Goal: Transaction & Acquisition: Subscribe to service/newsletter

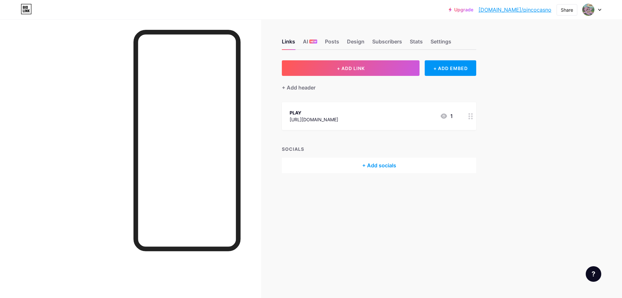
click at [598, 6] on div at bounding box center [592, 10] width 19 height 12
click at [546, 93] on li "Logout" at bounding box center [561, 90] width 80 height 17
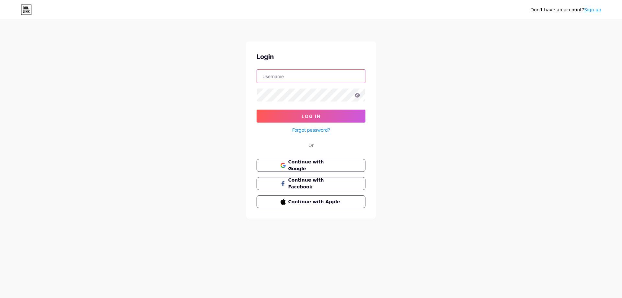
type input "[EMAIL_ADDRESS][DOMAIN_NAME]"
drag, startPoint x: 317, startPoint y: 78, endPoint x: 234, endPoint y: 68, distance: 83.2
click at [234, 68] on div "Don't have an account? Sign up Login [EMAIL_ADDRESS][DOMAIN_NAME] Log In Forgot…" at bounding box center [311, 119] width 622 height 239
click at [297, 115] on button "Log In" at bounding box center [311, 116] width 109 height 13
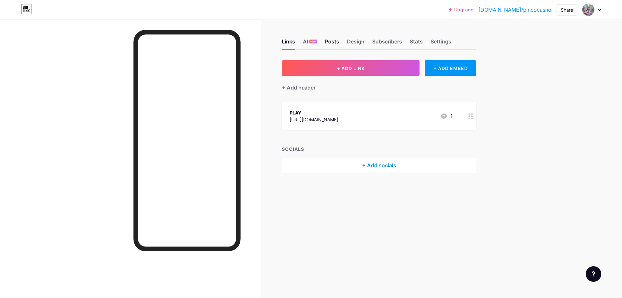
click at [327, 39] on div "Posts" at bounding box center [332, 44] width 14 height 12
click at [330, 44] on div "Posts" at bounding box center [332, 44] width 14 height 12
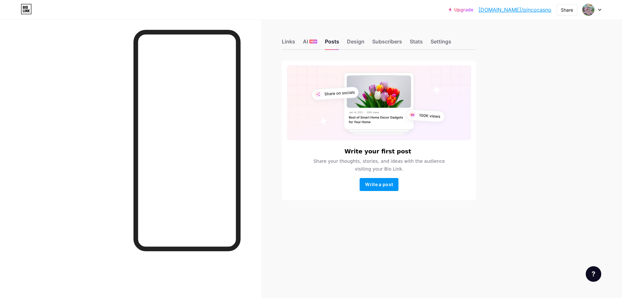
click at [562, 128] on div "Upgrade [DOMAIN_NAME]/pincoc... [DOMAIN_NAME]/pincocasno Share Switch accounts …" at bounding box center [311, 149] width 622 height 298
click at [380, 188] on button "Write a post" at bounding box center [379, 184] width 39 height 13
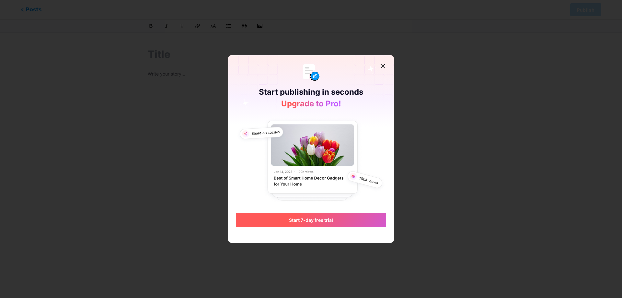
click at [326, 226] on button "Start 7-day free trial" at bounding box center [311, 220] width 150 height 15
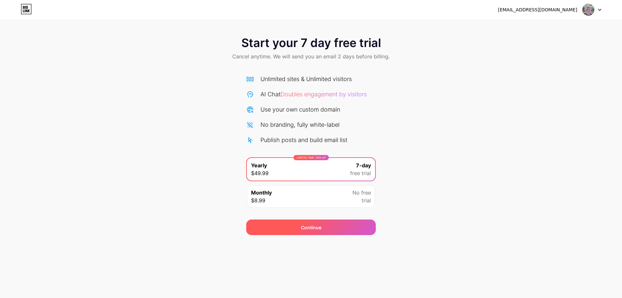
click at [321, 228] on div "Continue" at bounding box center [311, 227] width 130 height 16
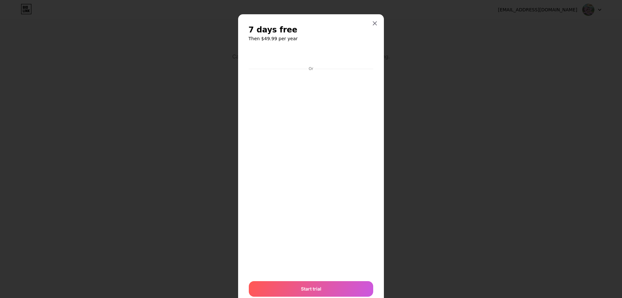
scroll to position [24, 0]
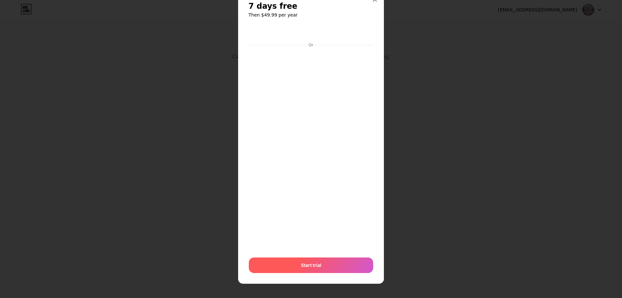
click at [320, 267] on div "Start trial" at bounding box center [311, 265] width 124 height 16
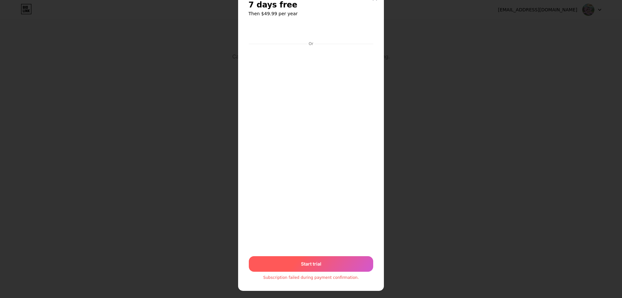
click at [325, 261] on div "Start trial" at bounding box center [311, 264] width 124 height 16
click at [304, 264] on span "Start trial" at bounding box center [310, 263] width 21 height 15
click at [304, 277] on div "Subscription failed during payment confirmation." at bounding box center [311, 277] width 96 height 5
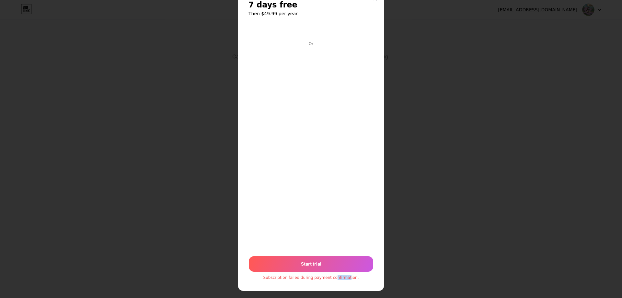
click at [304, 277] on div "Subscription failed during payment confirmation." at bounding box center [311, 277] width 96 height 5
copy div "Subscription failed during payment confirmation."
click at [310, 278] on div "Subscription failed during payment confirmation." at bounding box center [311, 277] width 96 height 5
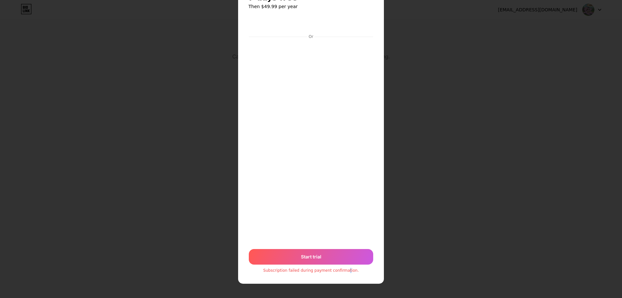
scroll to position [0, 0]
click at [309, 257] on span "Start trial" at bounding box center [311, 256] width 11 height 21
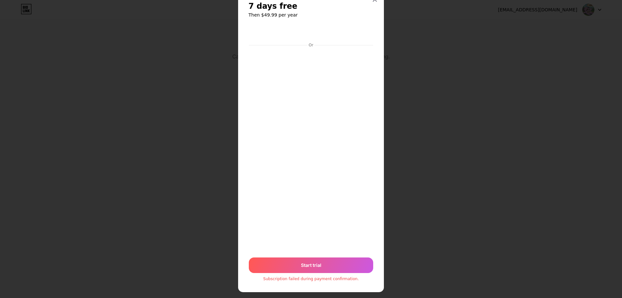
scroll to position [32, 0]
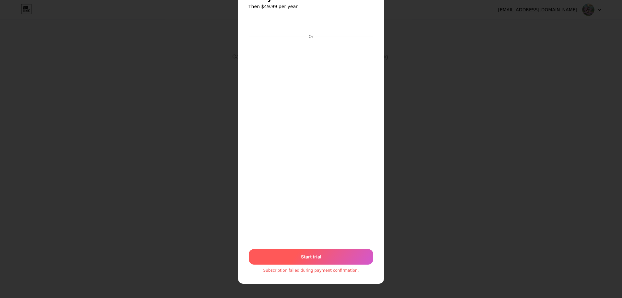
click at [344, 259] on div "Start trial" at bounding box center [311, 257] width 124 height 16
